Goal: Information Seeking & Learning: Check status

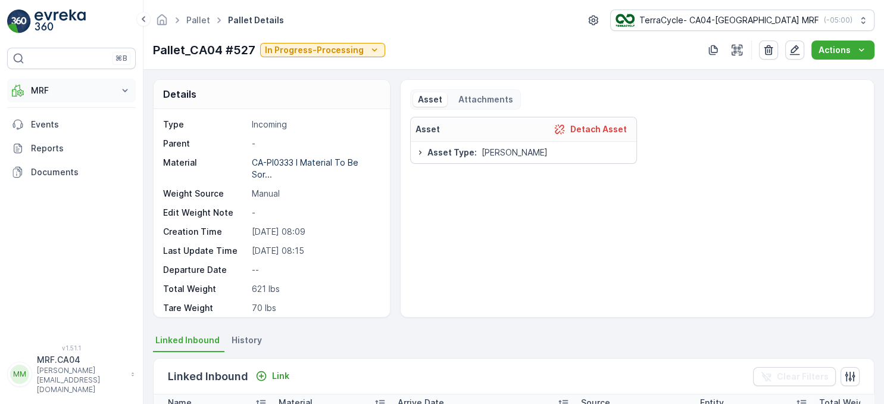
click at [42, 95] on p "MRF" at bounding box center [71, 91] width 81 height 12
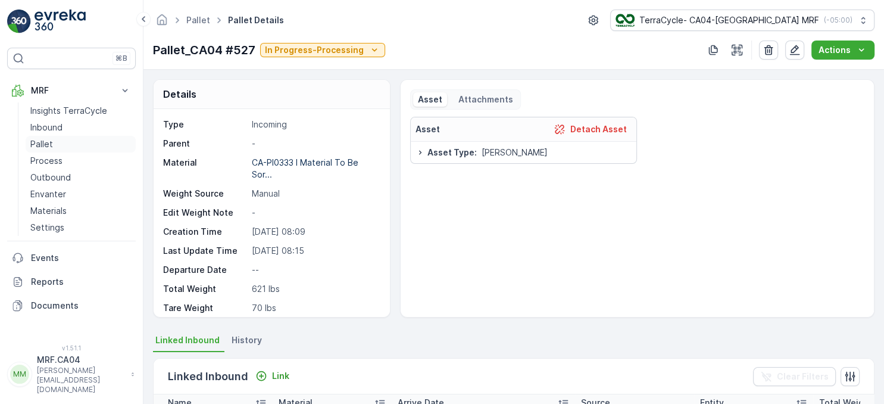
click at [41, 146] on p "Pallet" at bounding box center [41, 144] width 23 height 12
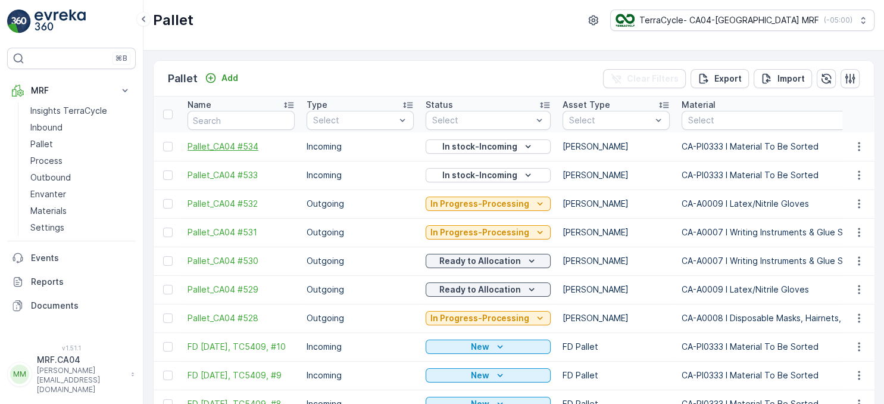
click at [233, 144] on span "Pallet_CA04 #534" at bounding box center [241, 147] width 107 height 12
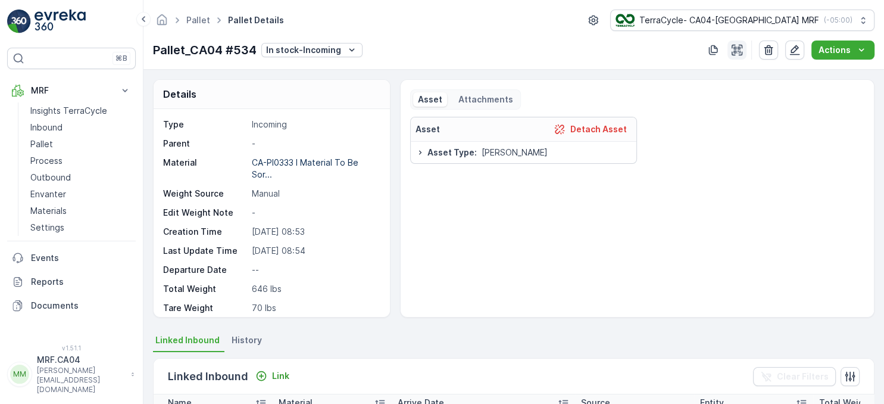
click at [740, 48] on icon "button" at bounding box center [737, 50] width 12 height 12
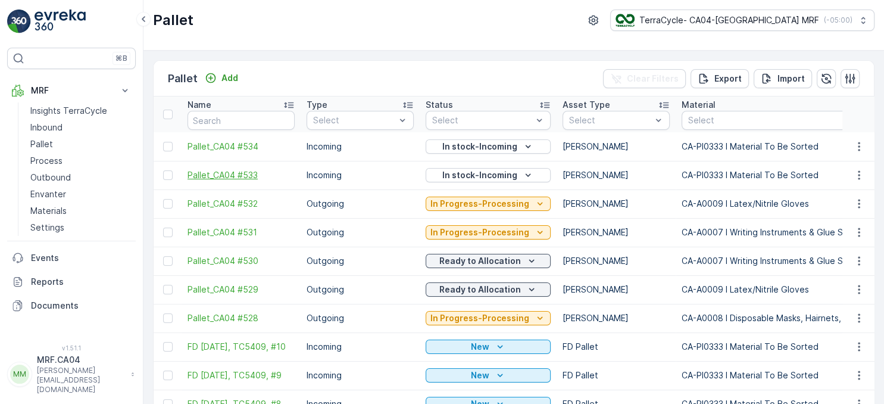
click at [219, 171] on span "Pallet_CA04 #533" at bounding box center [241, 175] width 107 height 12
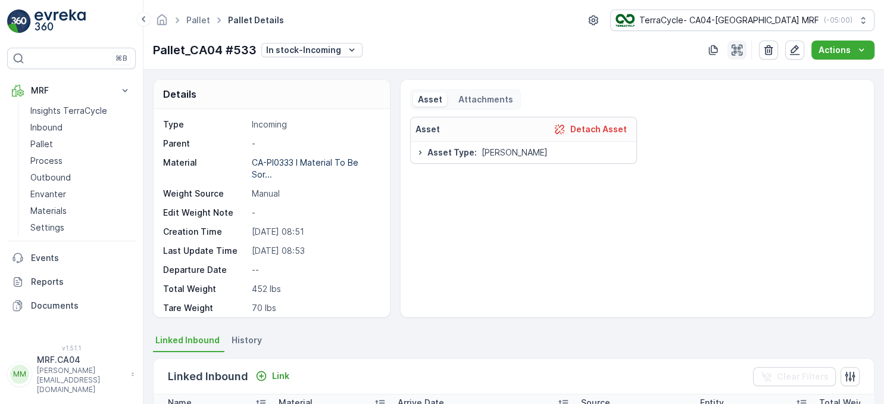
click at [736, 55] on icon "button" at bounding box center [737, 50] width 11 height 11
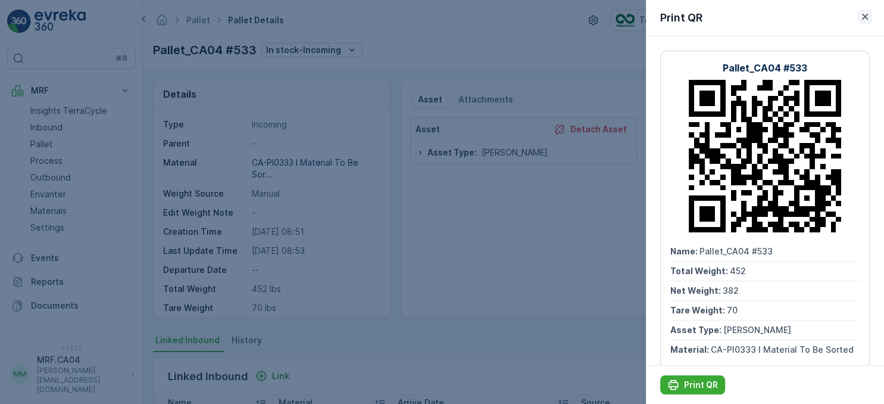
click at [862, 20] on icon "button" at bounding box center [865, 17] width 12 height 12
